Goal: Transaction & Acquisition: Purchase product/service

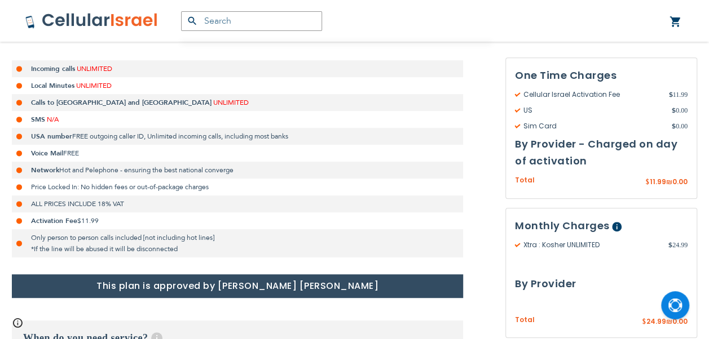
scroll to position [451, 0]
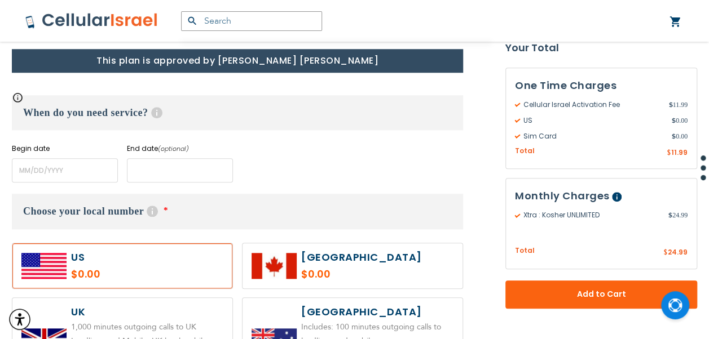
click at [164, 166] on input "name" at bounding box center [180, 170] width 106 height 24
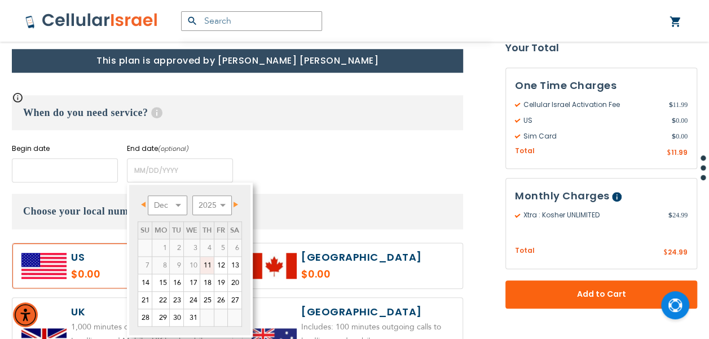
click at [76, 176] on input "name" at bounding box center [65, 170] width 106 height 24
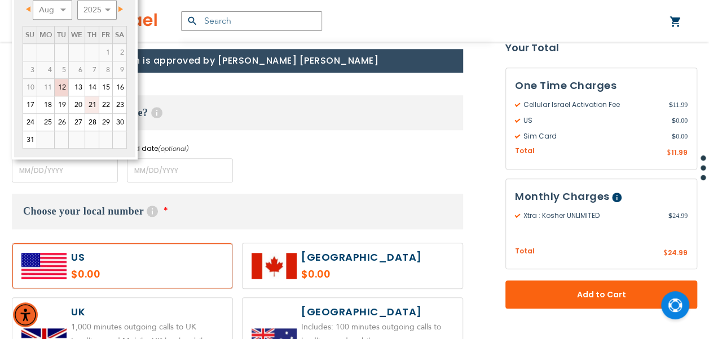
drag, startPoint x: 92, startPoint y: 101, endPoint x: 278, endPoint y: 179, distance: 201.2
click at [92, 101] on link "21" at bounding box center [92, 104] width 14 height 17
type input "[DATE]"
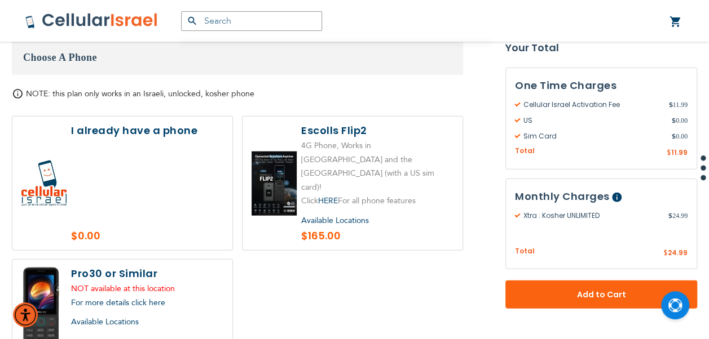
scroll to position [1353, 0]
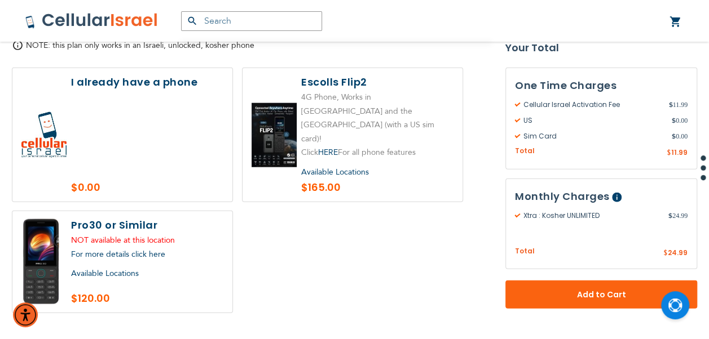
click at [127, 211] on label at bounding box center [122, 262] width 220 height 102
radio input "true"
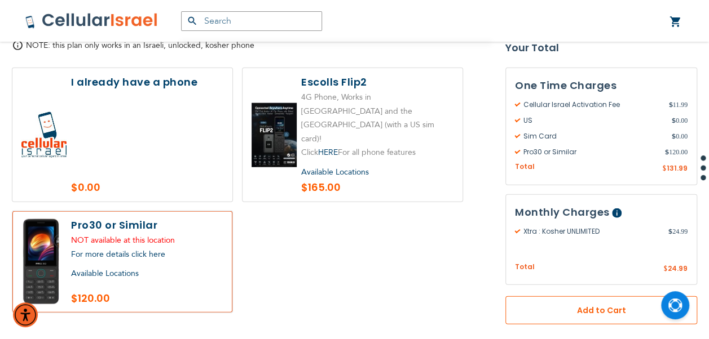
click at [620, 301] on button "Add to Cart" at bounding box center [601, 311] width 192 height 28
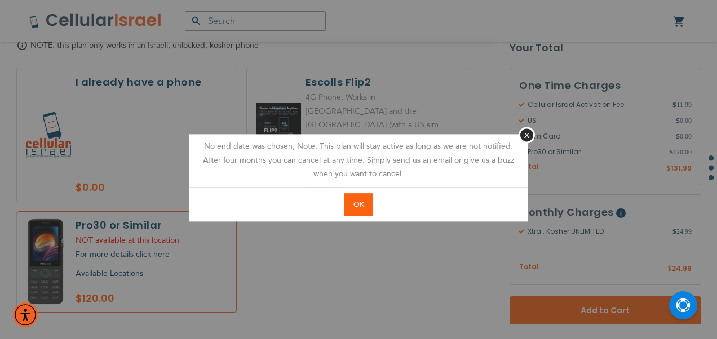
click at [361, 206] on span "OK" at bounding box center [359, 205] width 11 height 10
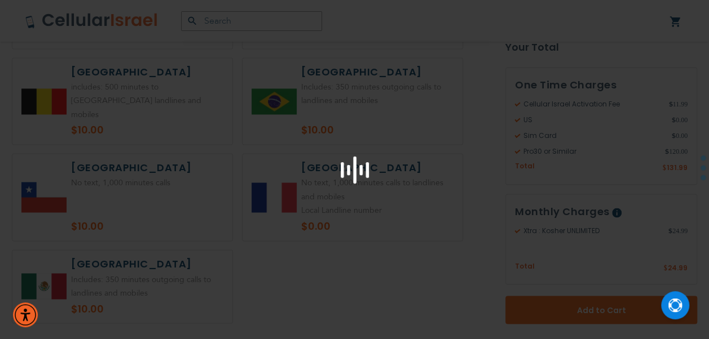
scroll to position [508, 0]
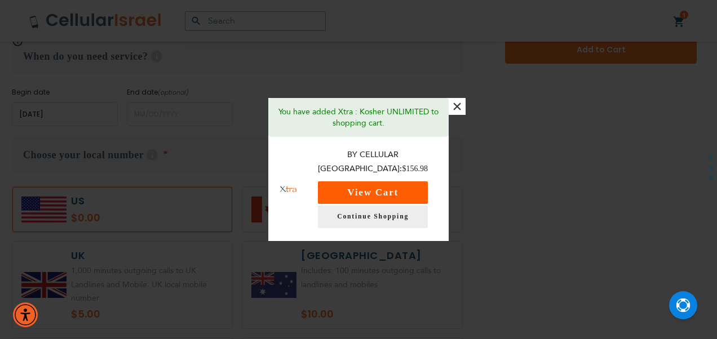
click at [409, 184] on button "View Cart" at bounding box center [373, 193] width 110 height 23
